Goal: Task Accomplishment & Management: Use online tool/utility

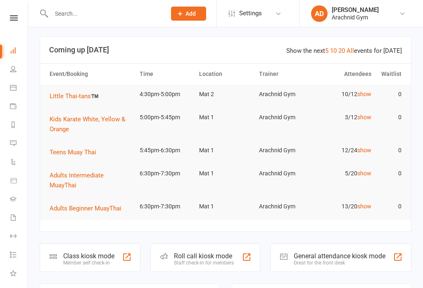
scroll to position [24, 0]
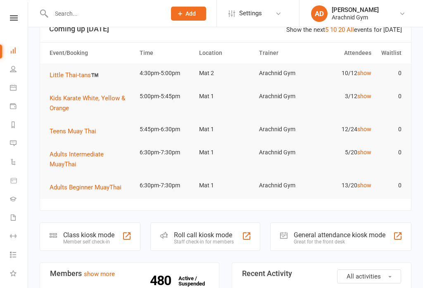
click at [127, 244] on div "Class kiosk mode Member self check-in" at bounding box center [90, 237] width 101 height 29
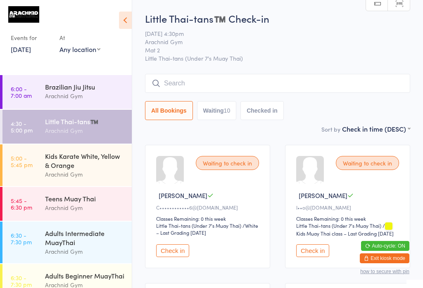
click at [118, 130] on div "Arachnid Gym" at bounding box center [85, 131] width 80 height 10
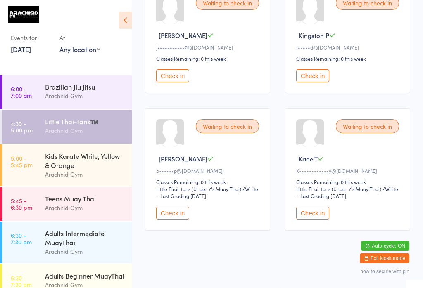
scroll to position [580, 0]
click at [177, 220] on button "Check in" at bounding box center [172, 213] width 33 height 13
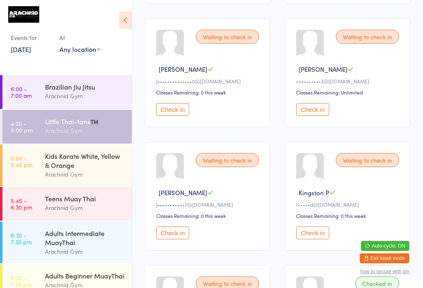
scroll to position [458, 0]
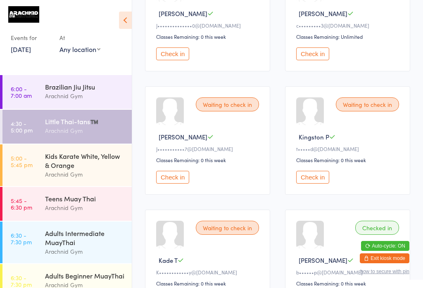
click at [181, 184] on button "Check in" at bounding box center [172, 177] width 33 height 13
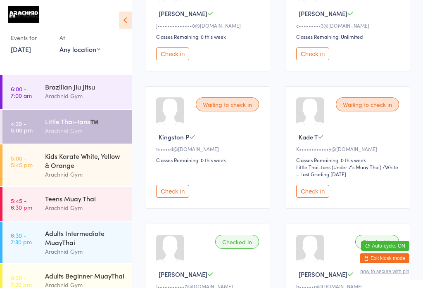
click at [181, 198] on button "Check in" at bounding box center [172, 191] width 33 height 13
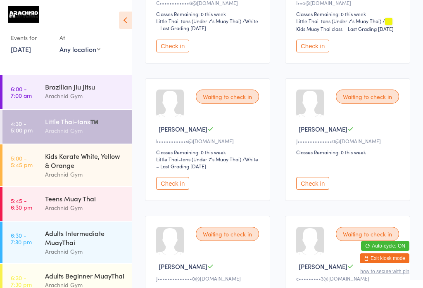
scroll to position [205, 0]
click at [174, 191] on button "Check in" at bounding box center [172, 184] width 33 height 13
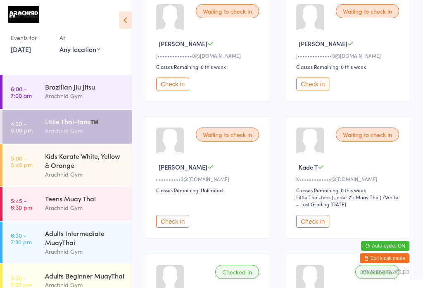
scroll to position [326, 0]
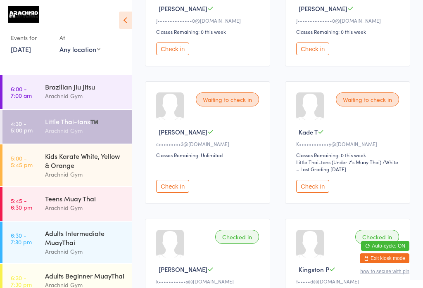
click at [179, 193] on button "Check in" at bounding box center [172, 186] width 33 height 13
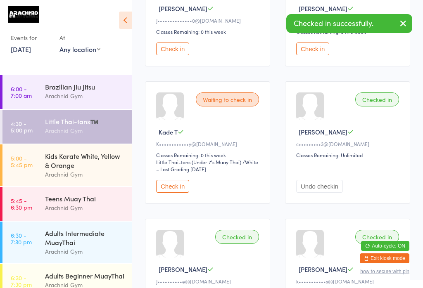
click at [170, 55] on button "Check in" at bounding box center [172, 49] width 33 height 13
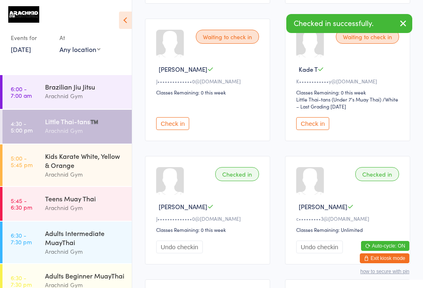
scroll to position [264, 0]
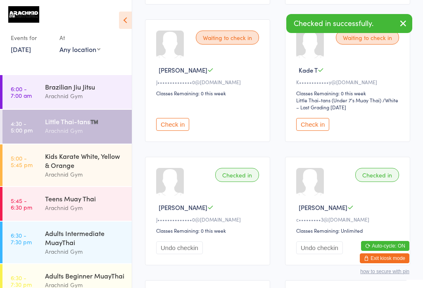
click at [179, 131] on button "Check in" at bounding box center [172, 124] width 33 height 13
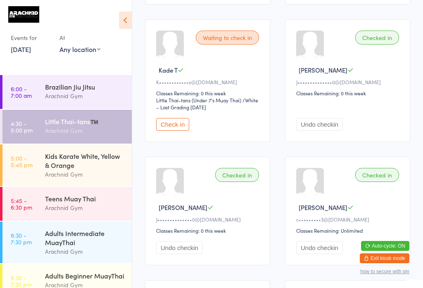
click at [176, 131] on button "Check in" at bounding box center [172, 124] width 33 height 13
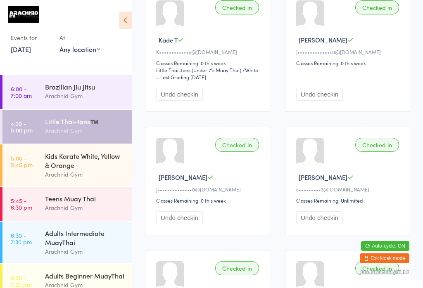
scroll to position [299, 0]
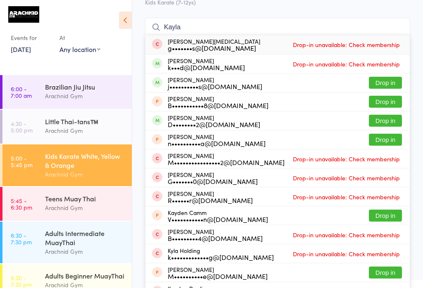
scroll to position [57, 0]
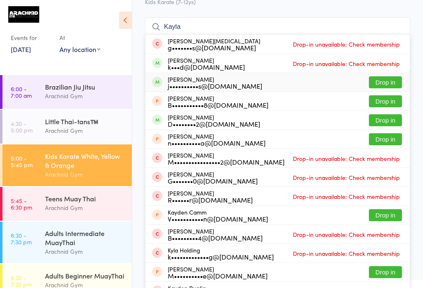
type input "Kayla"
click at [391, 82] on button "Drop in" at bounding box center [385, 82] width 33 height 12
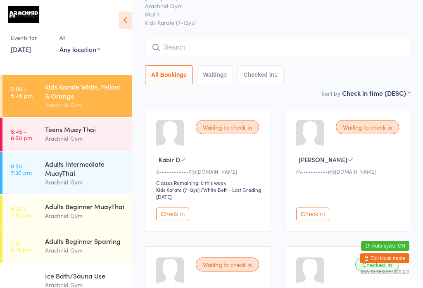
scroll to position [75, 0]
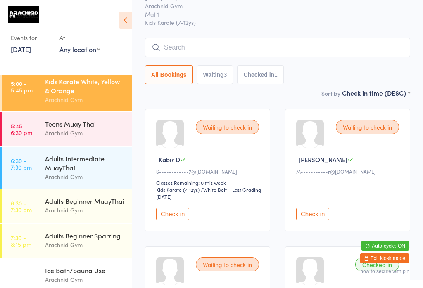
click at [18, 123] on time "5:45 - 6:30 pm" at bounding box center [21, 129] width 21 height 13
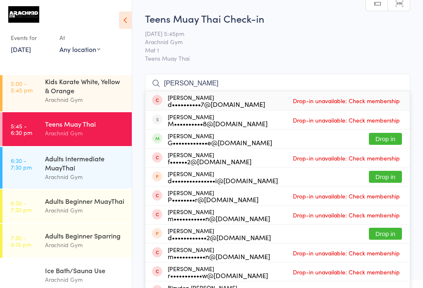
scroll to position [67, 0]
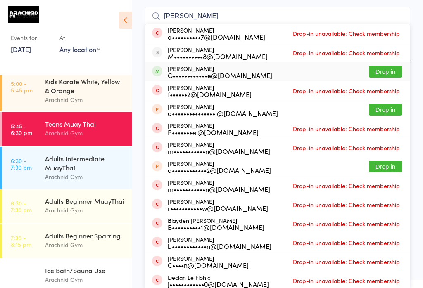
type input "[PERSON_NAME]"
click at [391, 75] on button "Drop in" at bounding box center [385, 72] width 33 height 12
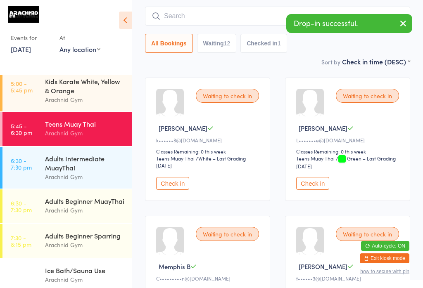
type input "I"
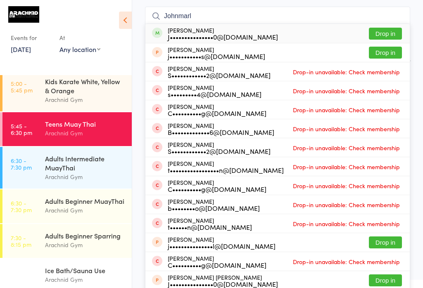
type input "Johnmarl"
click at [383, 33] on button "Drop in" at bounding box center [385, 34] width 33 height 12
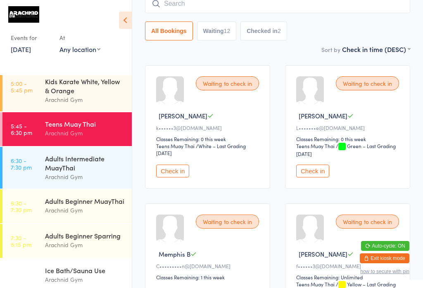
scroll to position [80, 0]
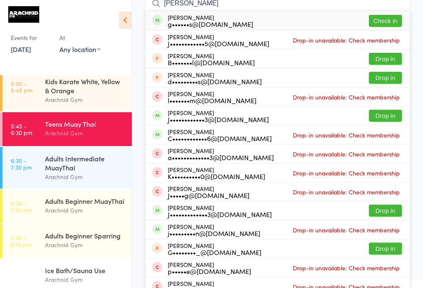
type input "[PERSON_NAME]"
click at [388, 21] on button "Check in" at bounding box center [385, 21] width 33 height 12
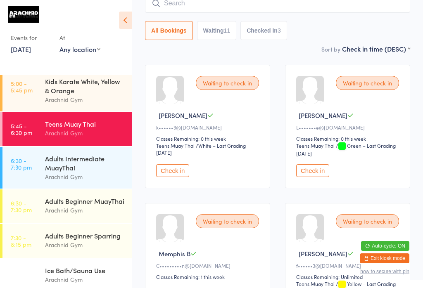
click at [355, 7] on input "search" at bounding box center [277, 3] width 265 height 19
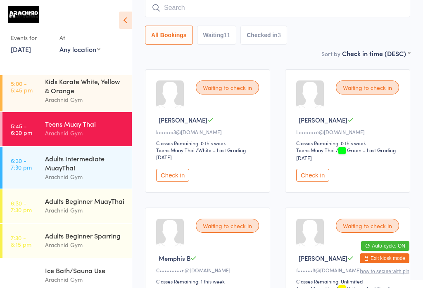
scroll to position [75, 0]
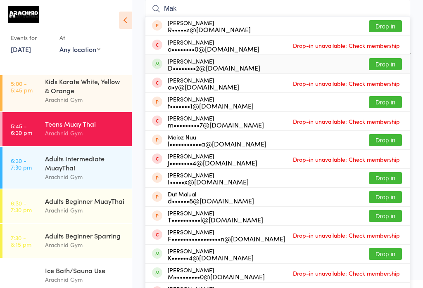
type input "Mak"
click at [391, 66] on button "Drop in" at bounding box center [385, 64] width 33 height 12
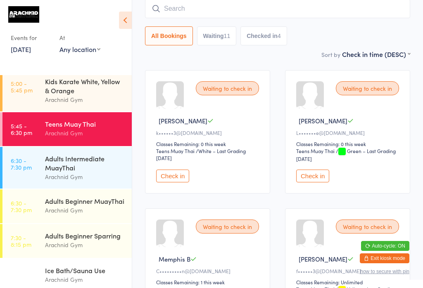
click at [230, 10] on input "search" at bounding box center [277, 8] width 265 height 19
type input "K"
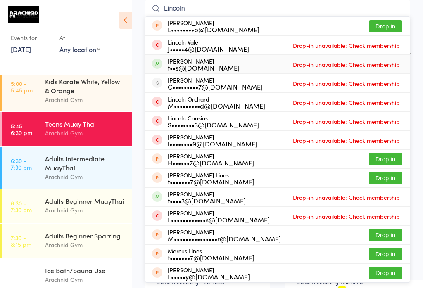
type input "Lincoln"
click at [252, 65] on div "[PERSON_NAME] t••s@[DOMAIN_NAME] Drop-in unavailable: Check membership" at bounding box center [277, 64] width 264 height 19
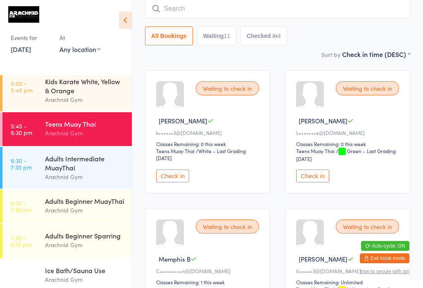
click at [224, 14] on input "search" at bounding box center [277, 8] width 265 height 19
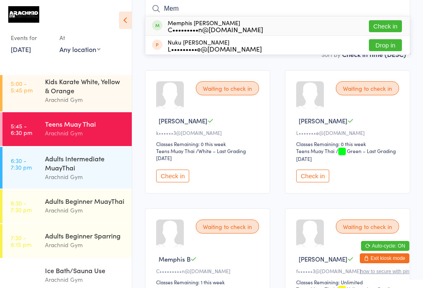
type input "Mem"
click at [388, 25] on button "Check in" at bounding box center [385, 26] width 33 height 12
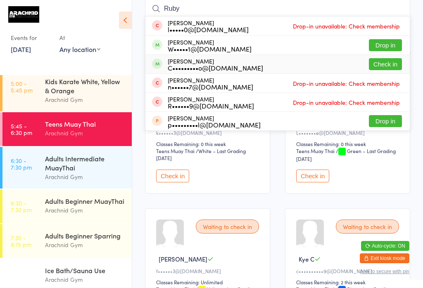
type input "Ruby"
click at [393, 64] on button "Check in" at bounding box center [385, 64] width 33 height 12
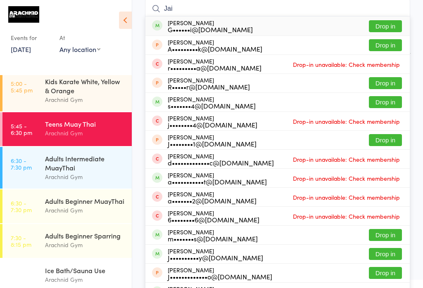
type input "Jai"
click at [384, 104] on button "Drop in" at bounding box center [385, 102] width 33 height 12
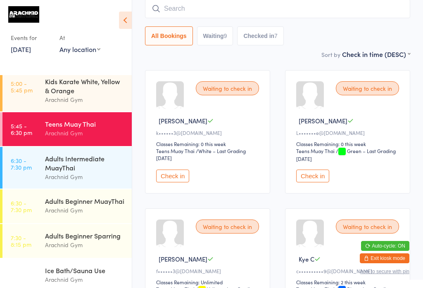
click at [191, 11] on input "search" at bounding box center [277, 8] width 265 height 19
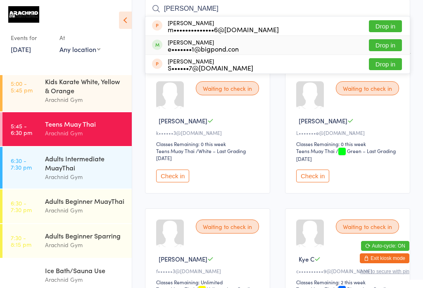
type input "[PERSON_NAME]"
click at [389, 44] on button "Drop in" at bounding box center [385, 45] width 33 height 12
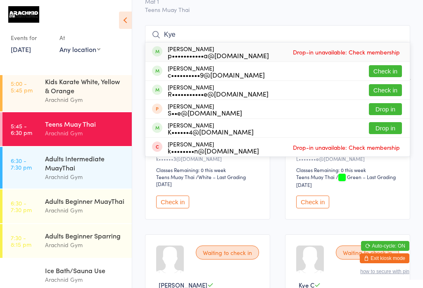
scroll to position [50, 0]
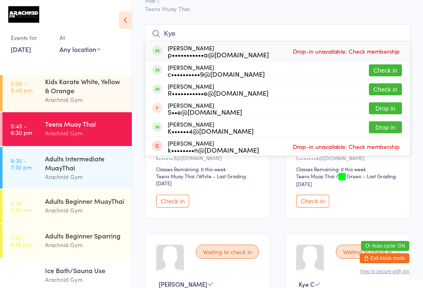
type input "Kye"
click at [392, 69] on button "Check in" at bounding box center [385, 70] width 33 height 12
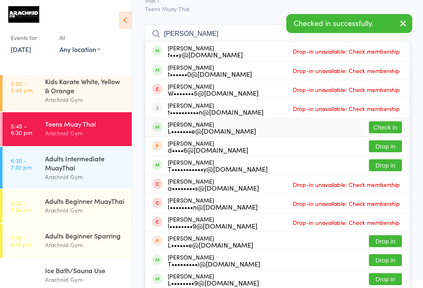
type input "[PERSON_NAME]"
click at [387, 127] on button "Check in" at bounding box center [385, 127] width 33 height 12
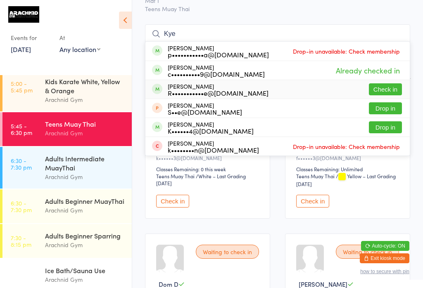
type input "Kye"
click at [388, 85] on button "Check in" at bounding box center [385, 89] width 33 height 12
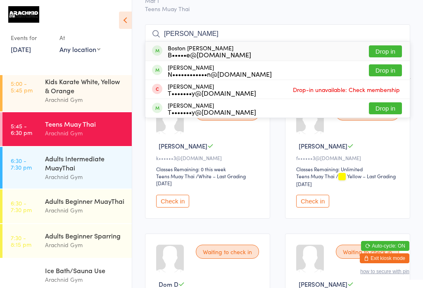
type input "[PERSON_NAME]"
click at [391, 55] on button "Drop in" at bounding box center [385, 51] width 33 height 12
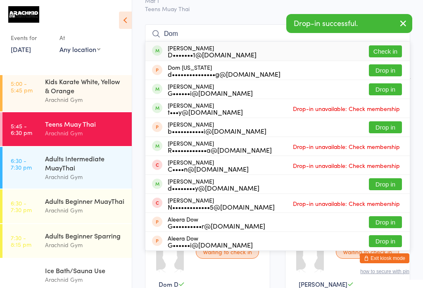
type input "Dom"
click at [384, 47] on button "Check in" at bounding box center [385, 51] width 33 height 12
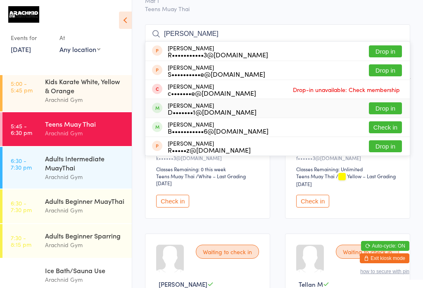
type input "[PERSON_NAME]"
click at [391, 108] on button "Drop in" at bounding box center [385, 108] width 33 height 12
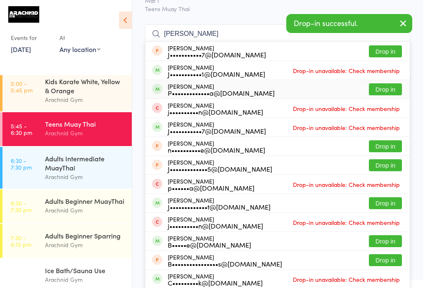
type input "[PERSON_NAME]"
click at [391, 88] on button "Drop in" at bounding box center [385, 89] width 33 height 12
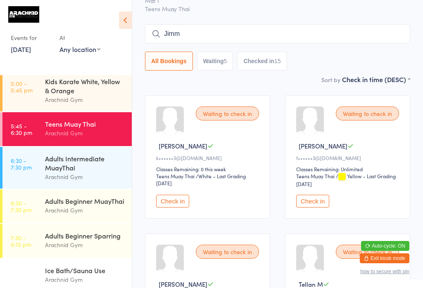
type input "Jimmi"
click at [84, 124] on div "Teens Muay Thai" at bounding box center [85, 123] width 80 height 9
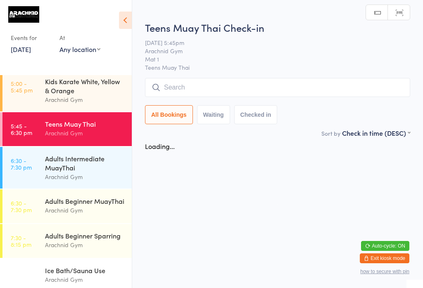
scroll to position [0, 0]
click at [289, 93] on input "search" at bounding box center [277, 87] width 265 height 19
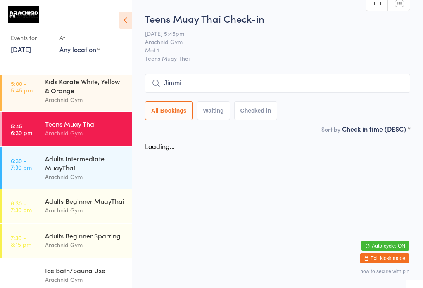
scroll to position [44, 0]
type input "J"
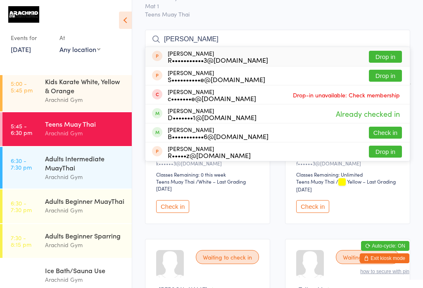
scroll to position [47, 0]
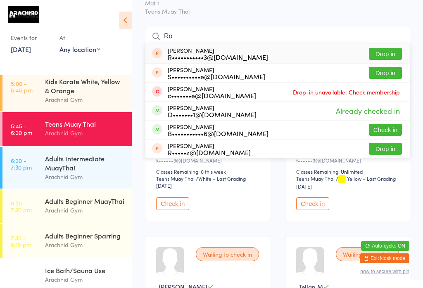
type input "R"
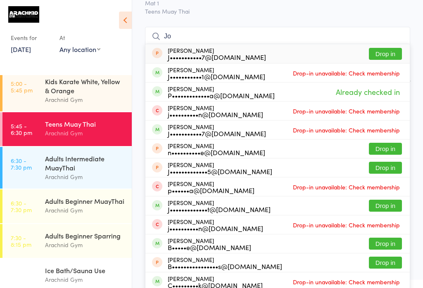
type input "J"
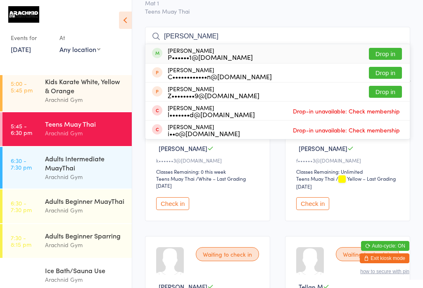
type input "[PERSON_NAME]"
click at [386, 54] on button "Drop in" at bounding box center [385, 54] width 33 height 12
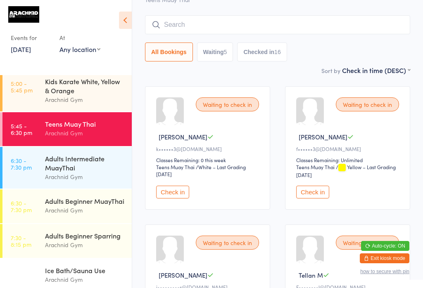
click at [295, 28] on input "search" at bounding box center [277, 24] width 265 height 19
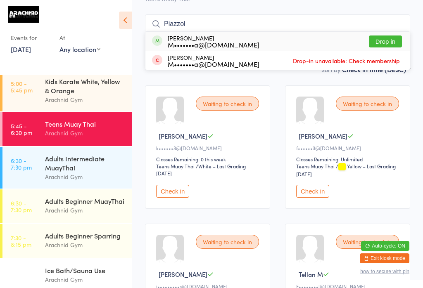
type input "Piazzol"
click at [392, 44] on button "Drop in" at bounding box center [385, 42] width 33 height 12
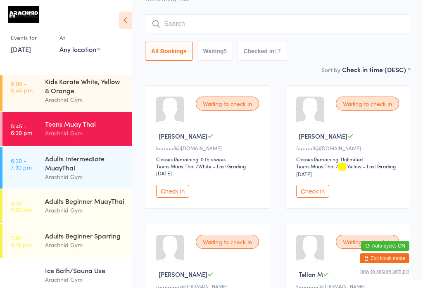
click at [81, 154] on div "Adults Intermediate MuayThai" at bounding box center [85, 163] width 80 height 18
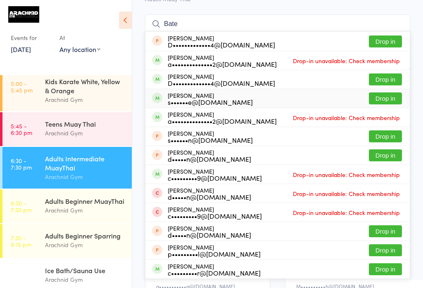
type input "Bate"
click at [391, 99] on button "Drop in" at bounding box center [385, 99] width 33 height 12
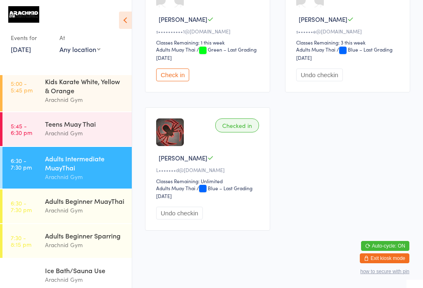
scroll to position [627, 0]
click at [51, 190] on div "Adults Beginner MuayThai Arachnid Gym" at bounding box center [88, 206] width 87 height 33
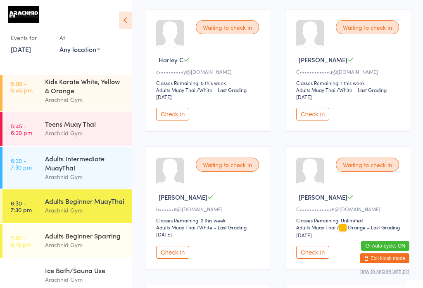
scroll to position [275, 0]
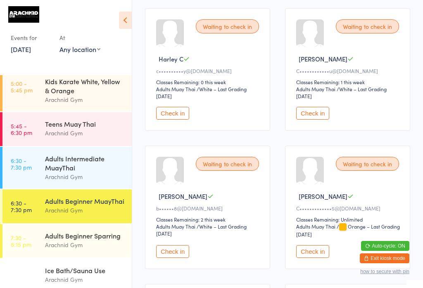
click at [167, 120] on button "Check in" at bounding box center [172, 113] width 33 height 13
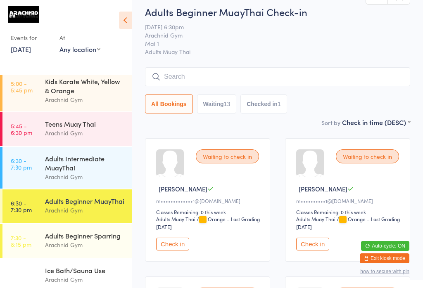
scroll to position [5, 0]
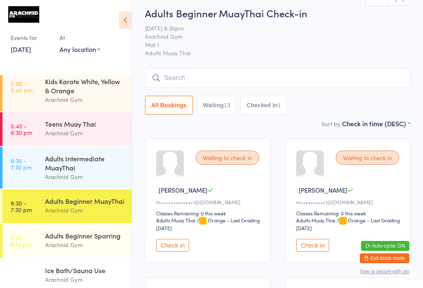
click at [357, 75] on input "search" at bounding box center [277, 78] width 265 height 19
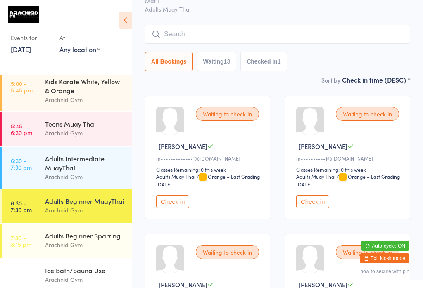
scroll to position [75, 0]
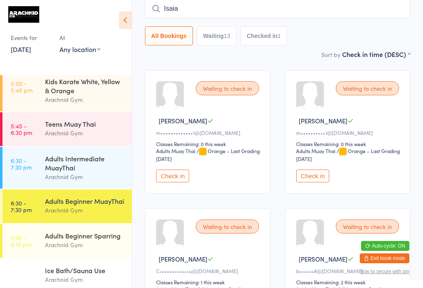
type input "Isaia"
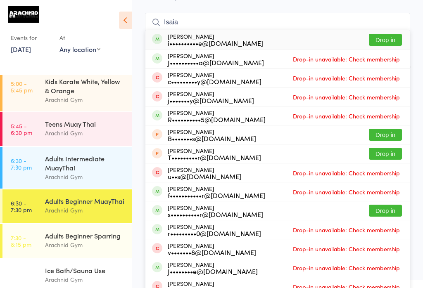
scroll to position [60, 0]
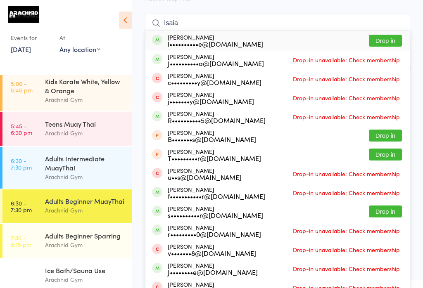
click at [388, 44] on button "Drop in" at bounding box center [385, 41] width 33 height 12
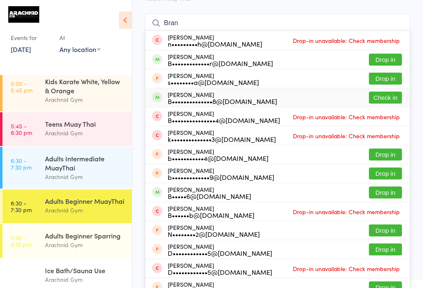
type input "Bran"
click at [378, 95] on button "Check in" at bounding box center [385, 98] width 33 height 12
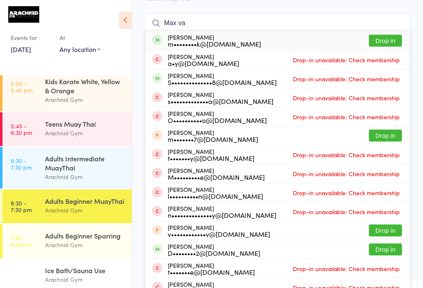
type input "Max va"
click at [384, 36] on button "Drop in" at bounding box center [385, 41] width 33 height 12
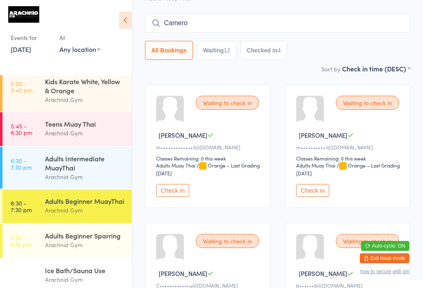
type input "[PERSON_NAME]"
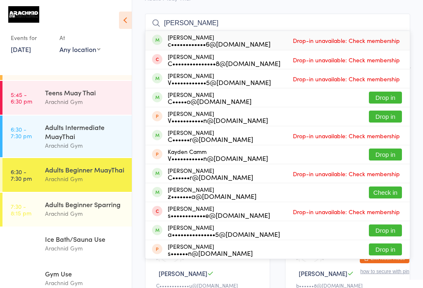
scroll to position [106, 0]
click at [54, 175] on div "Arachnid Gym" at bounding box center [85, 180] width 80 height 10
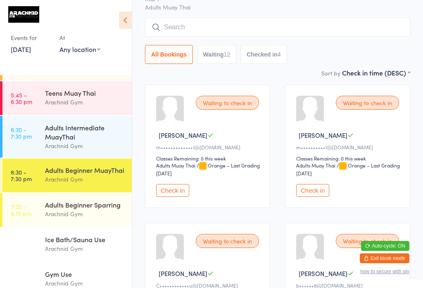
click at [172, 25] on input "search" at bounding box center [277, 27] width 265 height 19
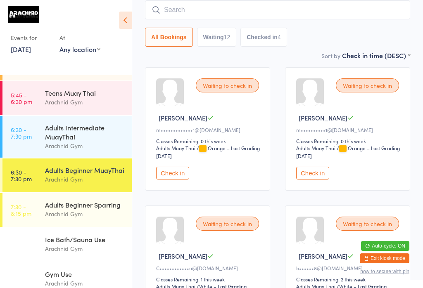
scroll to position [79, 0]
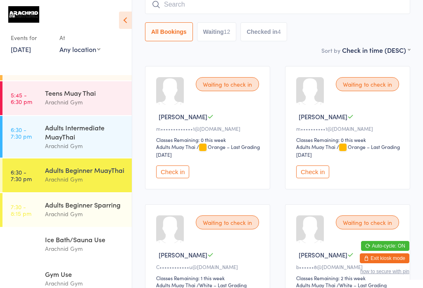
click at [219, 7] on input "search" at bounding box center [277, 4] width 265 height 19
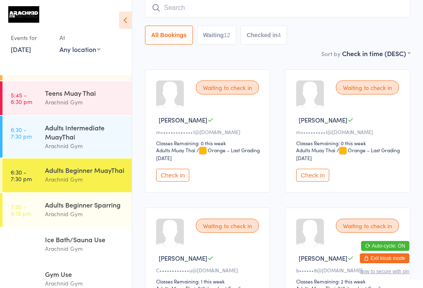
scroll to position [75, 0]
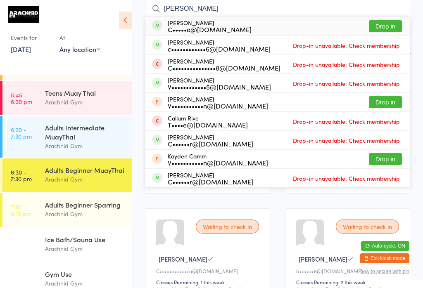
type input "[PERSON_NAME]"
click at [202, 26] on div "C•••••o@[DOMAIN_NAME]" at bounding box center [210, 29] width 84 height 7
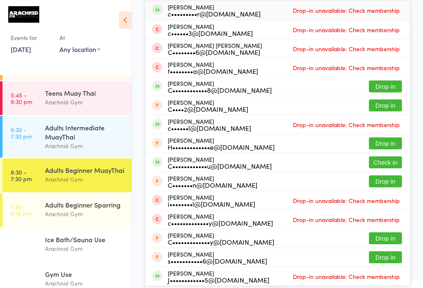
scroll to position [91, 0]
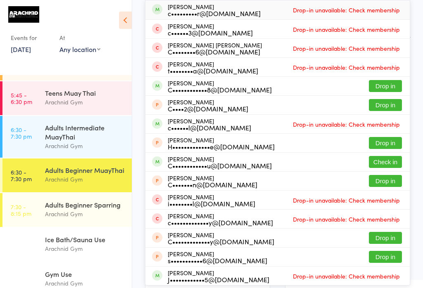
type input "Chrisc"
click at [375, 87] on button "Drop in" at bounding box center [385, 86] width 33 height 12
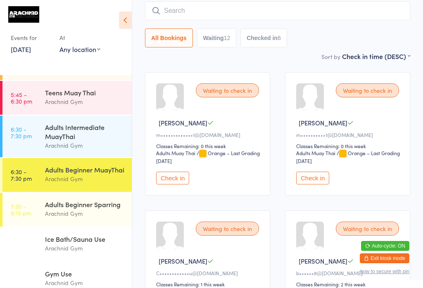
scroll to position [73, 0]
click at [47, 165] on div "Adults Beginner MuayThai" at bounding box center [85, 169] width 80 height 9
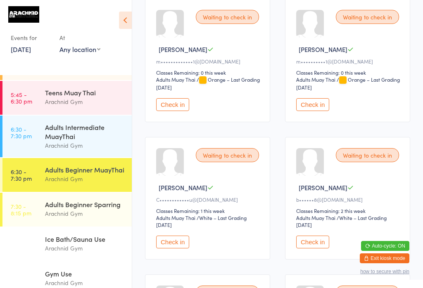
scroll to position [147, 0]
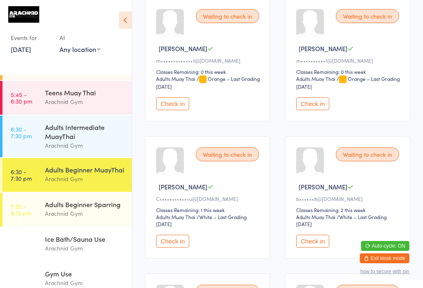
click at [320, 108] on button "Check in" at bounding box center [312, 104] width 33 height 13
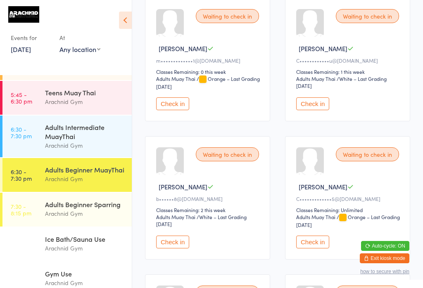
click at [322, 105] on button "Check in" at bounding box center [312, 104] width 33 height 13
click at [76, 141] on div "Adults Intermediate MuayThai" at bounding box center [85, 132] width 80 height 18
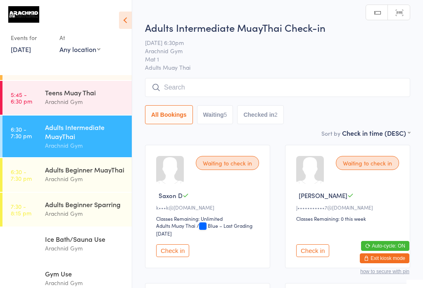
click at [247, 86] on input "search" at bounding box center [277, 87] width 265 height 19
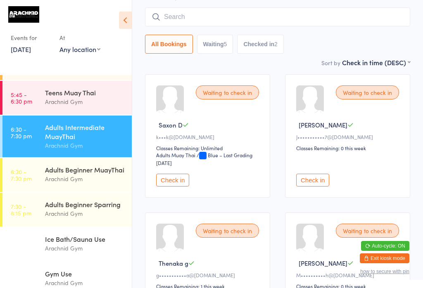
scroll to position [79, 0]
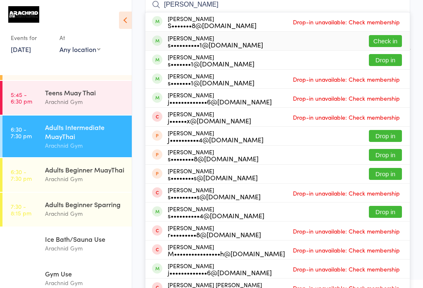
type input "[PERSON_NAME]"
click at [388, 40] on button "Check in" at bounding box center [385, 41] width 33 height 12
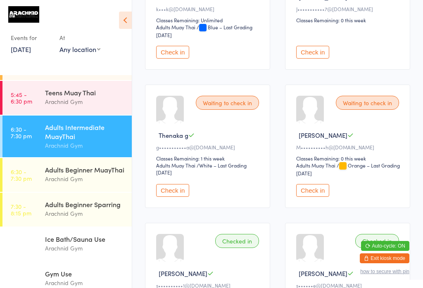
scroll to position [205, 0]
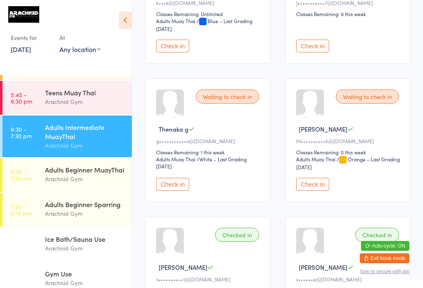
click at [320, 191] on button "Check in" at bounding box center [312, 184] width 33 height 13
click at [83, 174] on div "Adults Beginner MuayThai" at bounding box center [85, 169] width 80 height 9
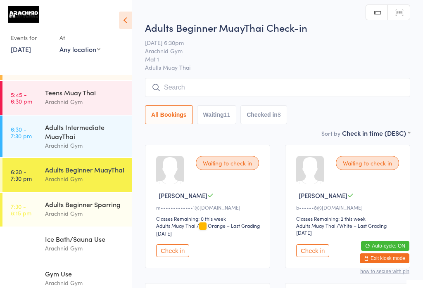
click at [225, 80] on input "search" at bounding box center [277, 87] width 265 height 19
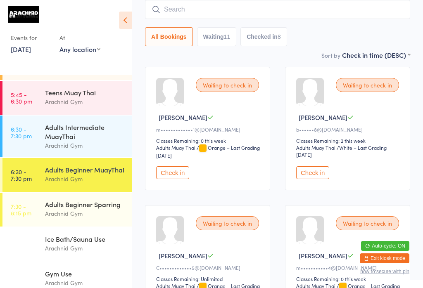
scroll to position [79, 0]
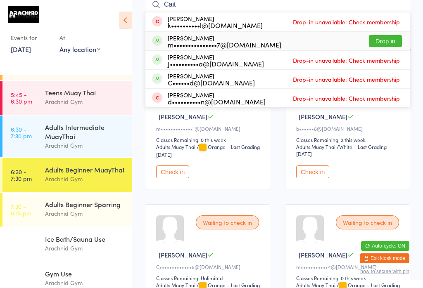
type input "Cait"
click at [393, 41] on button "Drop in" at bounding box center [385, 41] width 33 height 12
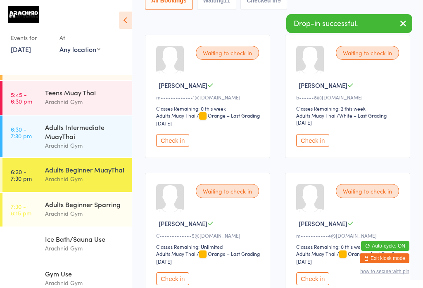
scroll to position [125, 0]
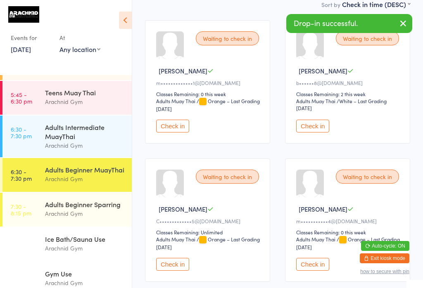
click at [104, 200] on div "Adults Beginner Sparring" at bounding box center [85, 204] width 80 height 9
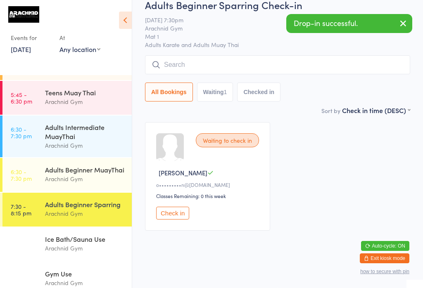
scroll to position [20, 0]
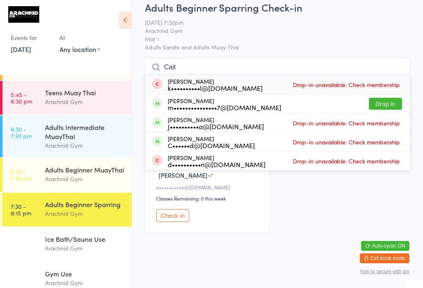
type input "Cait"
click at [384, 108] on button "Drop in" at bounding box center [385, 104] width 33 height 12
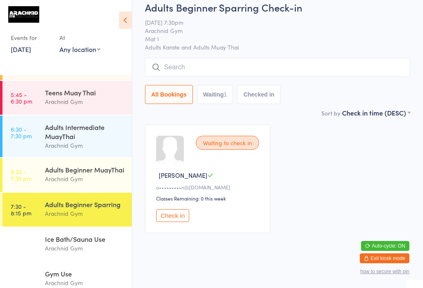
scroll to position [19, 0]
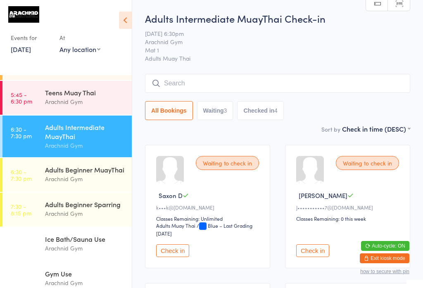
click at [101, 174] on div "Adults Beginner MuayThai" at bounding box center [85, 169] width 80 height 9
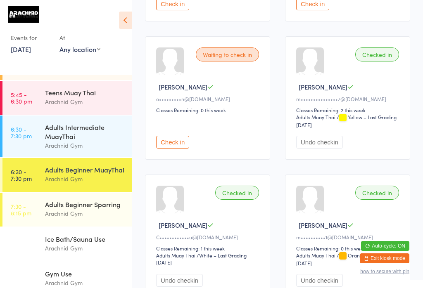
scroll to position [802, 0]
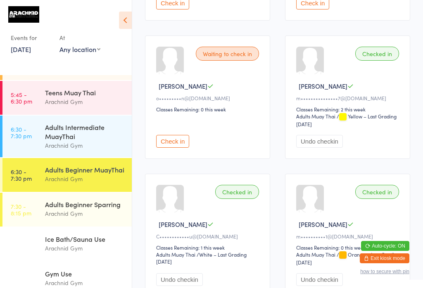
click at [179, 148] on button "Check in" at bounding box center [172, 141] width 33 height 13
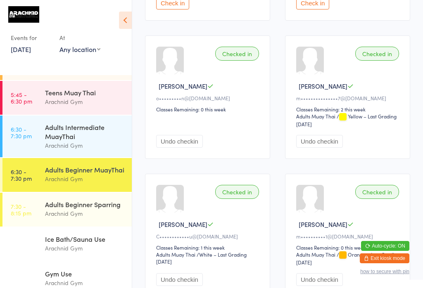
click at [56, 138] on div "Adults Intermediate MuayThai" at bounding box center [85, 132] width 80 height 18
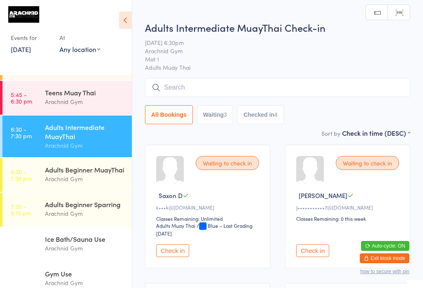
click at [176, 257] on button "Check in" at bounding box center [172, 251] width 33 height 13
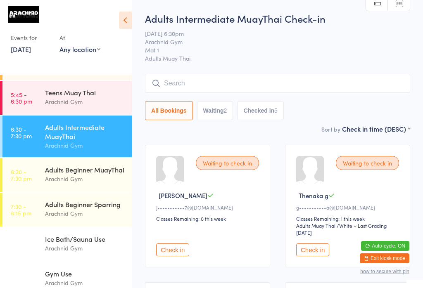
click at [295, 86] on input "search" at bounding box center [277, 83] width 265 height 19
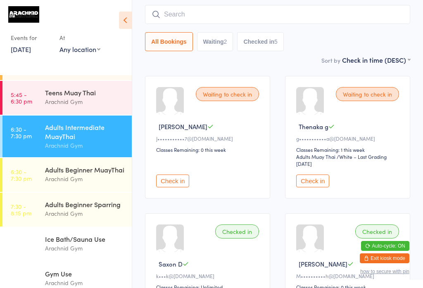
scroll to position [75, 0]
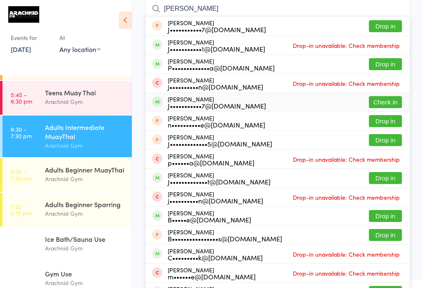
type input "[PERSON_NAME]"
click at [350, 98] on div "[PERSON_NAME] J•••••••••••7@[DOMAIN_NAME] Check in" at bounding box center [277, 102] width 264 height 19
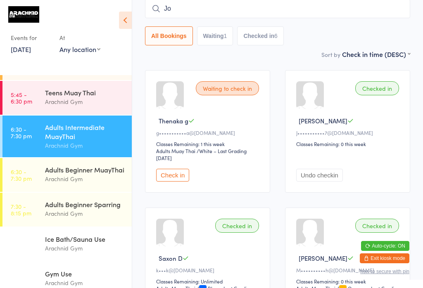
scroll to position [88, 0]
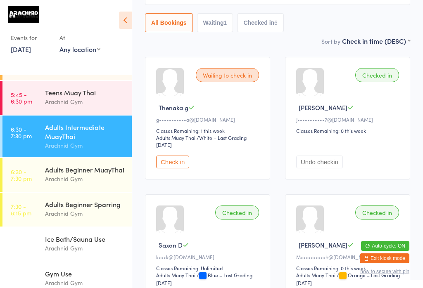
type input "J"
type input "Jodifab"
click at [98, 174] on div "Arachnid Gym" at bounding box center [85, 179] width 80 height 10
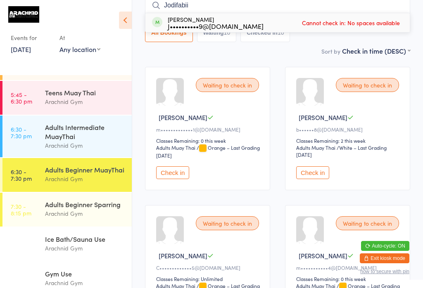
scroll to position [73, 0]
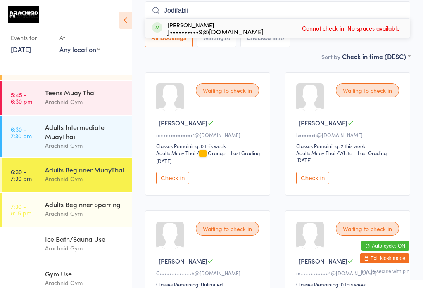
type input "Jodifabii"
click at [269, 26] on div "[PERSON_NAME] J••••••••••9@[DOMAIN_NAME] Cannot check in: No spaces available" at bounding box center [277, 28] width 264 height 19
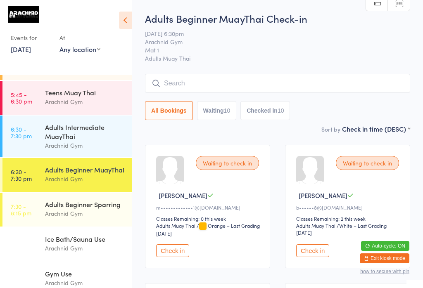
scroll to position [0, 0]
type input "Jo"
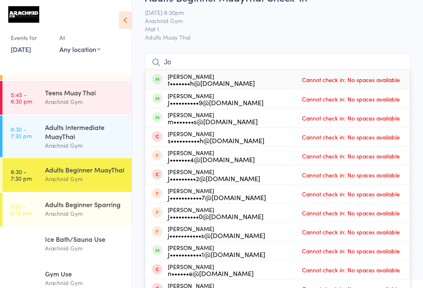
scroll to position [16, 0]
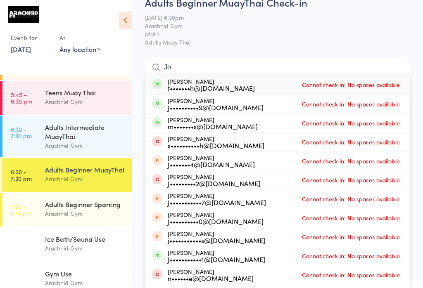
click at [93, 123] on div "Adults Intermediate MuayThai" at bounding box center [85, 132] width 80 height 18
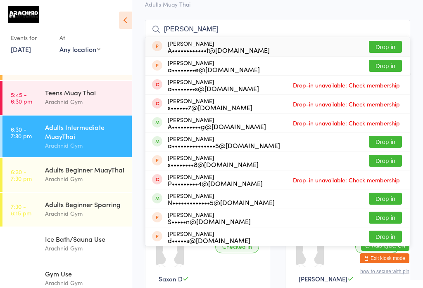
scroll to position [72, 0]
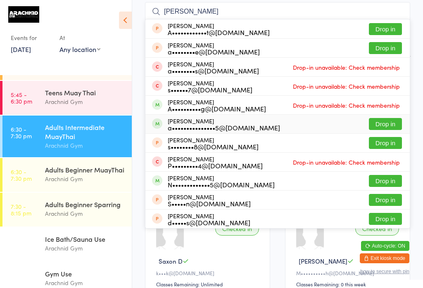
type input "[PERSON_NAME]"
click at [384, 130] on button "Drop in" at bounding box center [385, 124] width 33 height 12
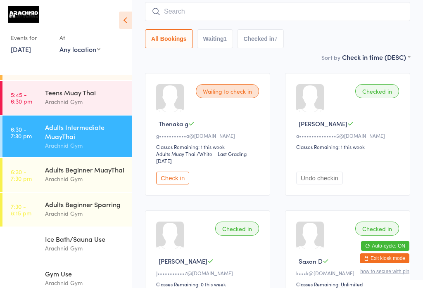
click at [92, 165] on div "Adults Beginner MuayThai" at bounding box center [85, 169] width 80 height 9
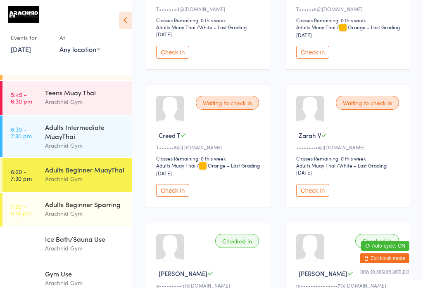
scroll to position [615, 0]
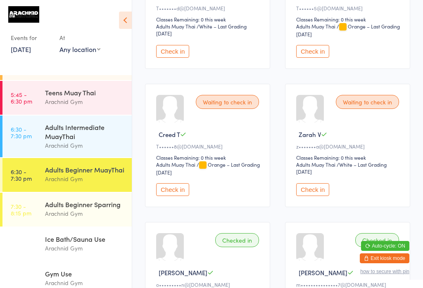
click at [322, 58] on button "Check in" at bounding box center [312, 51] width 33 height 13
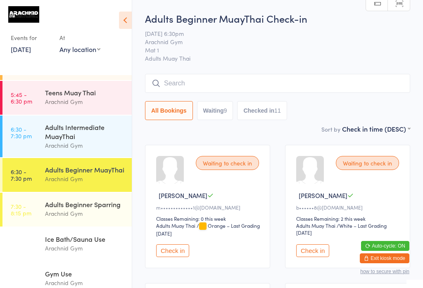
scroll to position [0, 0]
click at [274, 89] on input "search" at bounding box center [277, 83] width 265 height 19
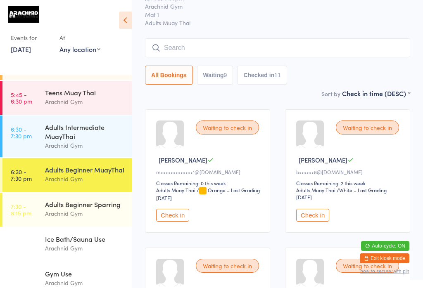
scroll to position [75, 0]
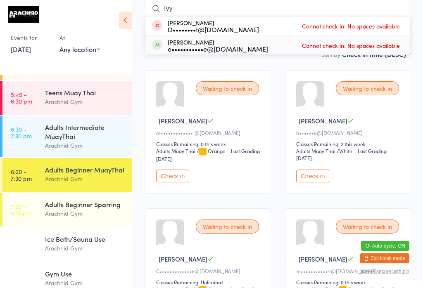
type input "Ivy"
click at [380, 48] on span "Cannot check in: No spaces available" at bounding box center [351, 45] width 102 height 12
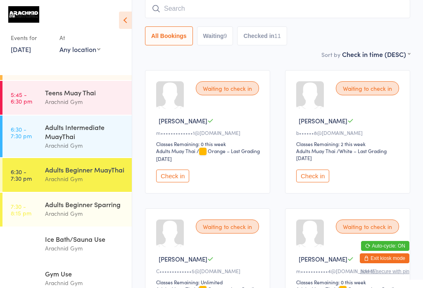
click at [233, 9] on input "search" at bounding box center [277, 8] width 265 height 19
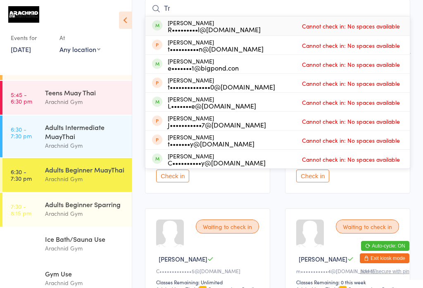
type input "T"
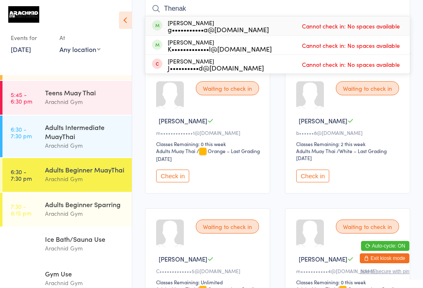
type input "Thenaka"
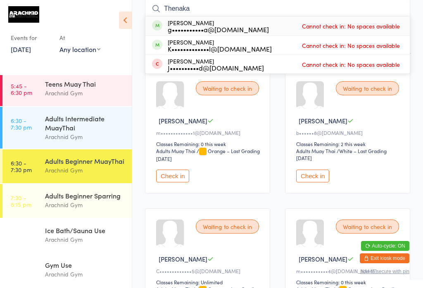
click at [76, 114] on div "Adults Intermediate MuayThai" at bounding box center [85, 123] width 80 height 18
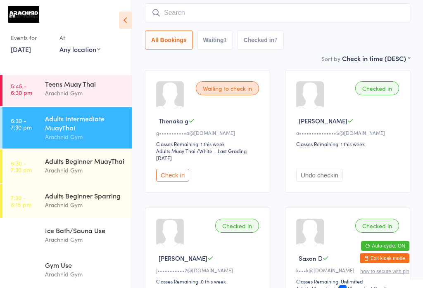
click at [84, 184] on div "Adults Beginner Sparring Arachnid Gym" at bounding box center [88, 200] width 87 height 33
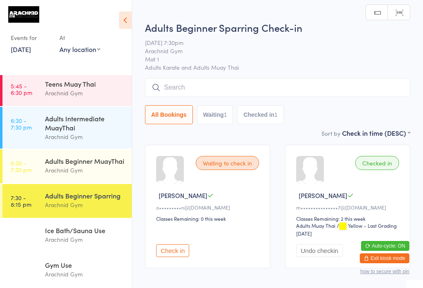
click at [98, 127] on div "Adults Intermediate MuayThai" at bounding box center [85, 123] width 80 height 18
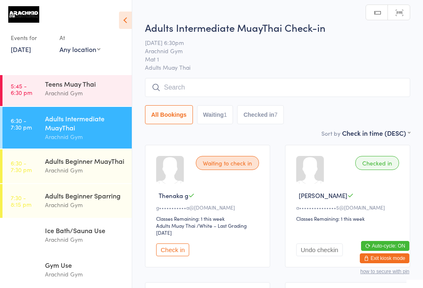
click at [82, 176] on div "Adults Beginner MuayThai Arachnid Gym" at bounding box center [88, 166] width 87 height 33
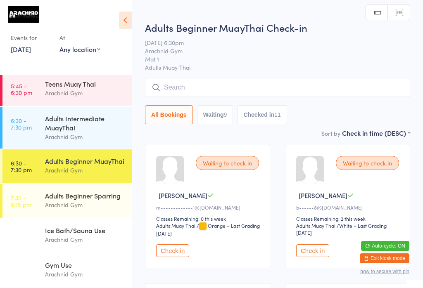
click at [223, 88] on input "search" at bounding box center [277, 87] width 265 height 19
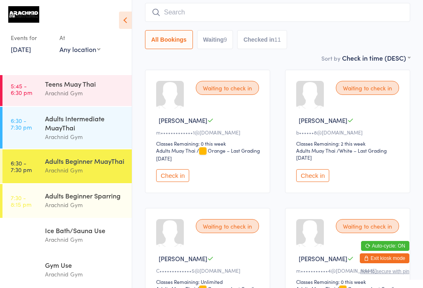
scroll to position [79, 0]
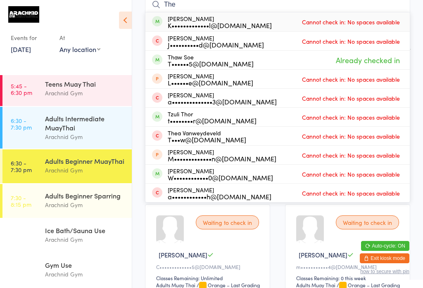
type input "Then"
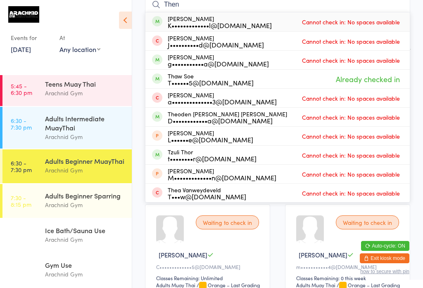
click at [94, 166] on div "Arachnid Gym" at bounding box center [85, 171] width 80 height 10
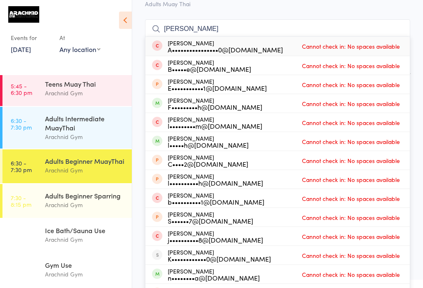
scroll to position [106, 0]
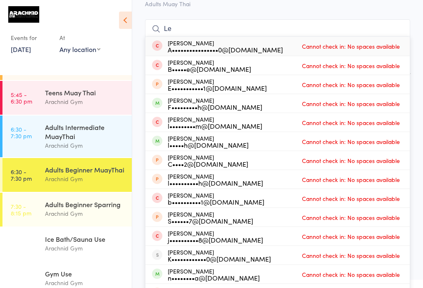
type input "L"
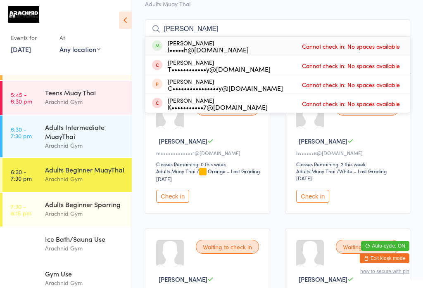
type input "[PERSON_NAME]"
click at [243, 43] on div "[PERSON_NAME] l•••••h@[DOMAIN_NAME] Cannot check in: No spaces available" at bounding box center [277, 46] width 264 height 19
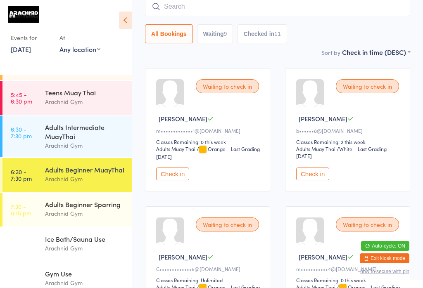
scroll to position [80, 0]
